Goal: Go to known website: Go to known website

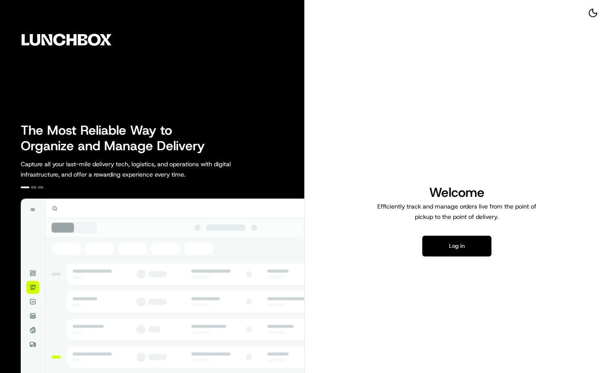
click at [458, 245] on button "Log in" at bounding box center [456, 246] width 69 height 21
